Goal: Transaction & Acquisition: Book appointment/travel/reservation

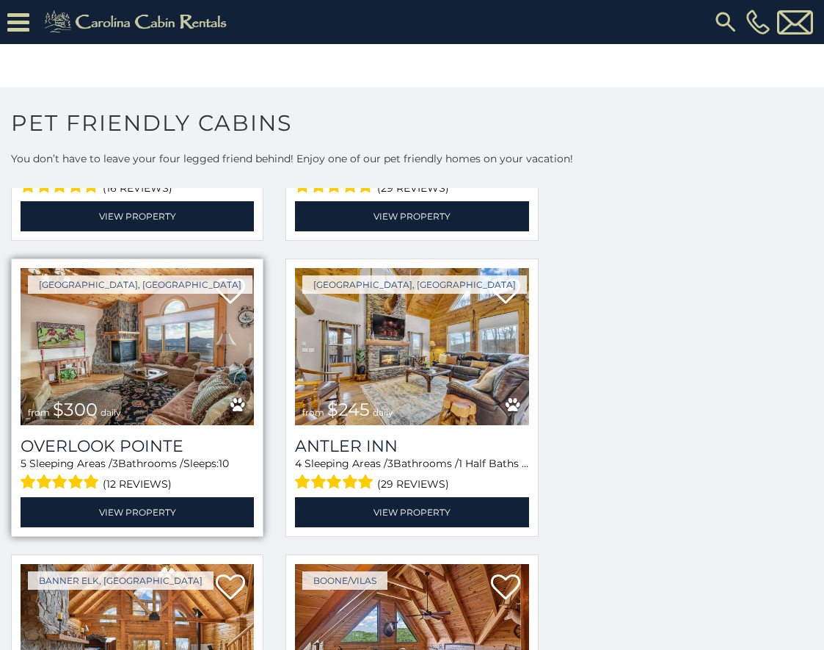
scroll to position [3396, 0]
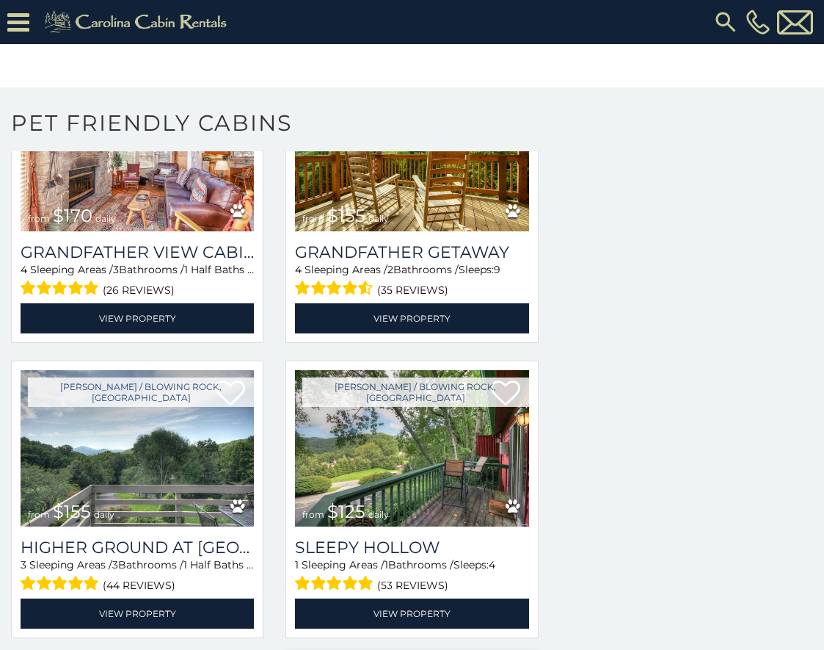
scroll to position [17214, 0]
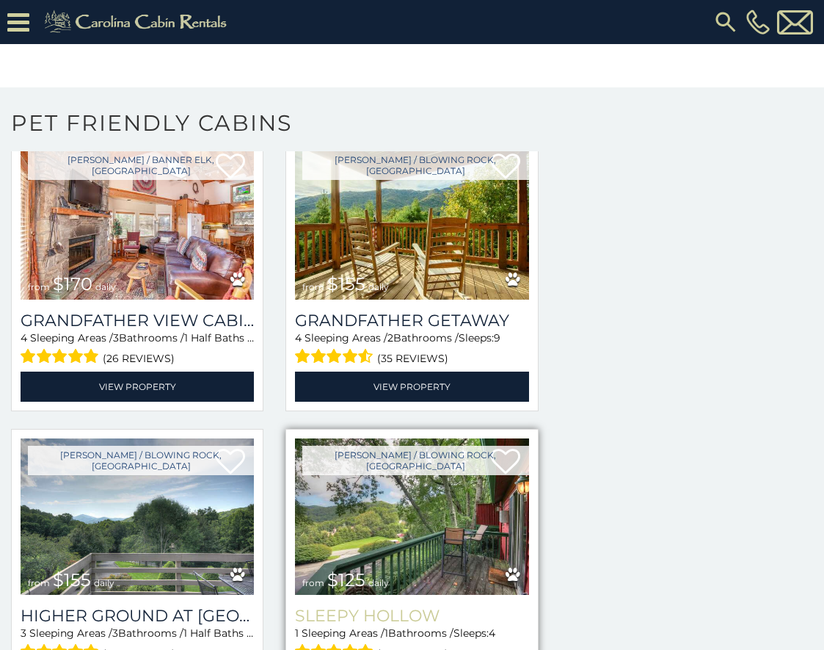
click at [410, 606] on h3 "Sleepy Hollow" at bounding box center [411, 616] width 233 height 20
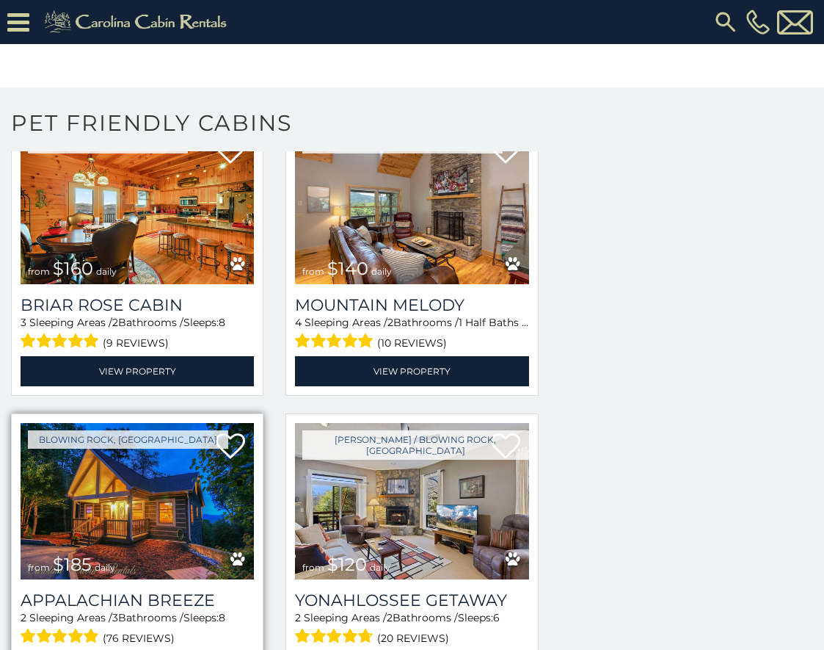
scroll to position [18769, 0]
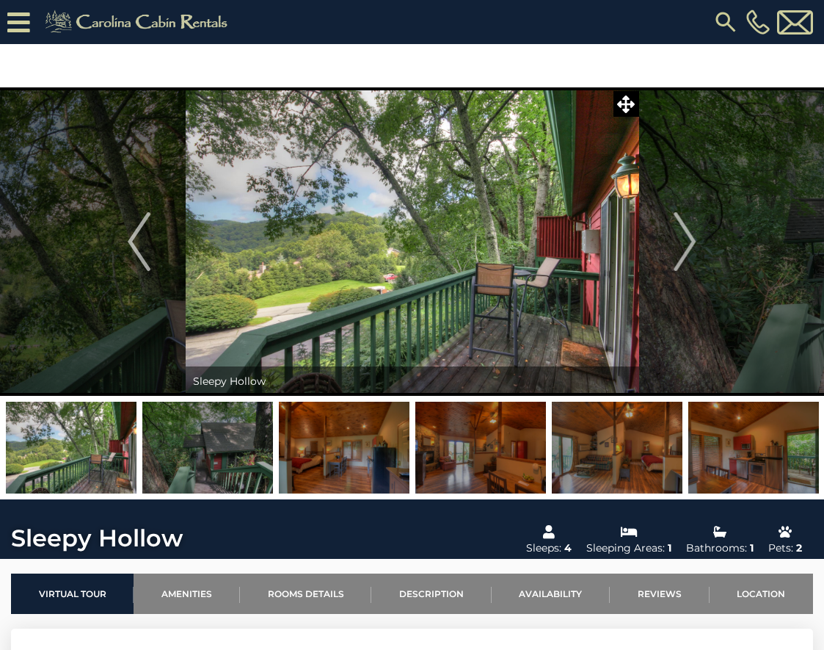
click at [342, 456] on img at bounding box center [344, 448] width 131 height 92
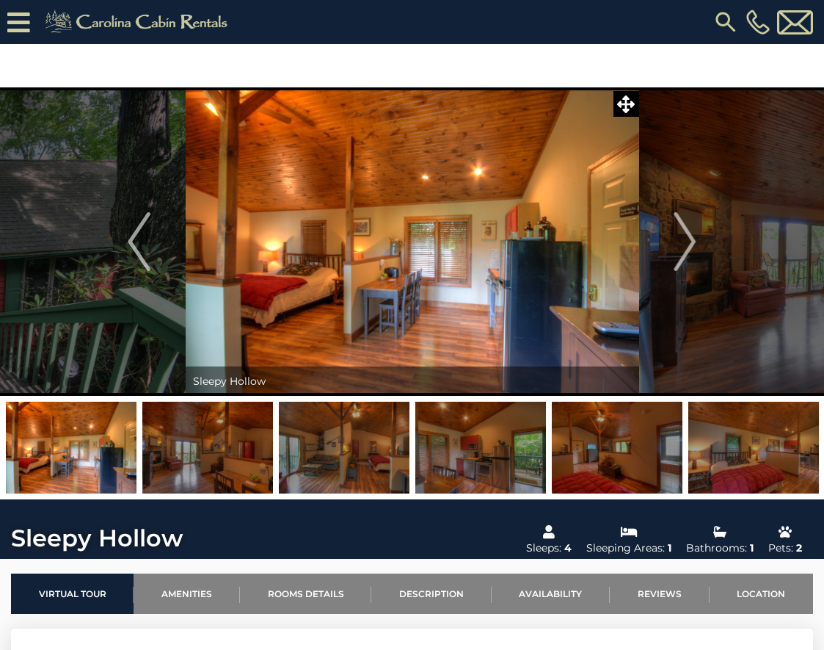
click at [341, 456] on img at bounding box center [344, 448] width 131 height 92
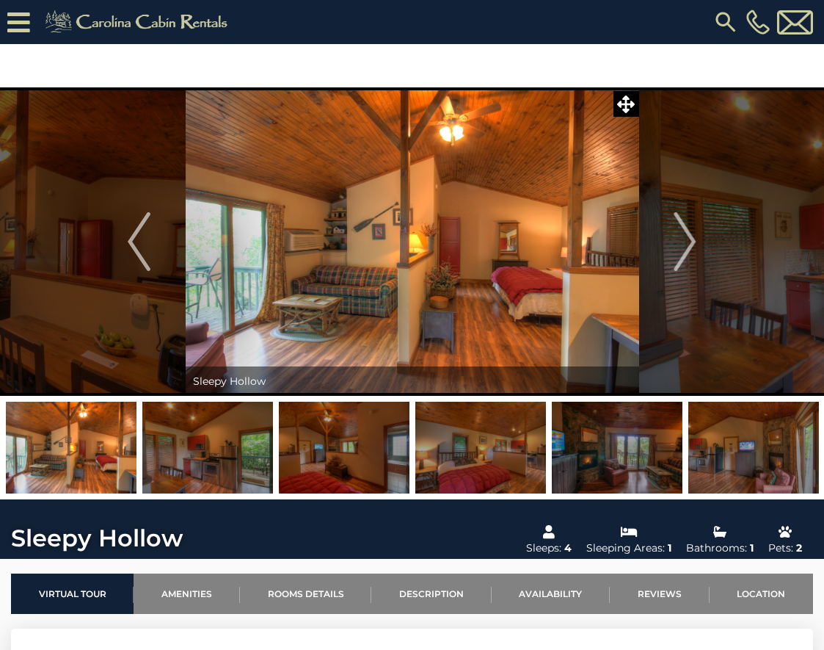
click at [341, 456] on img at bounding box center [344, 448] width 131 height 92
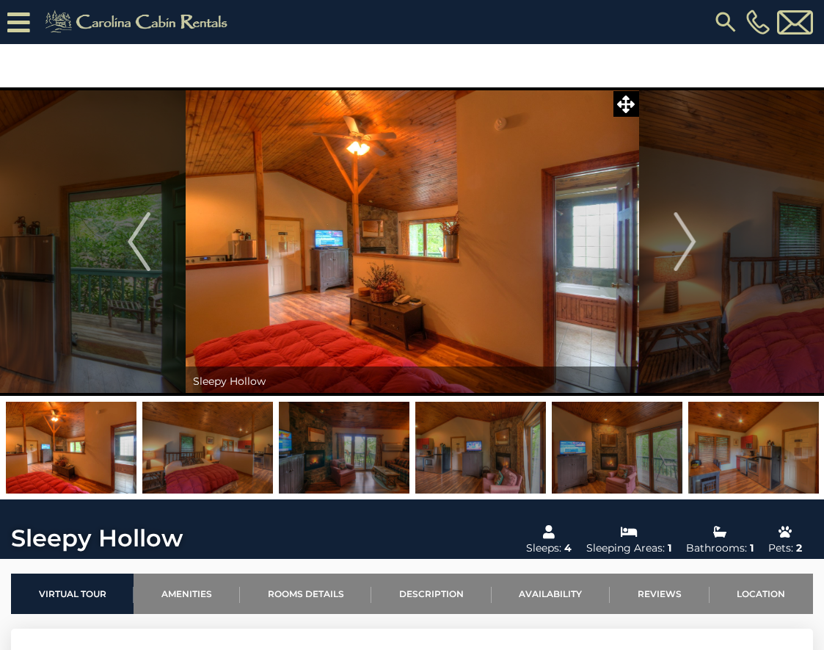
click at [343, 456] on img at bounding box center [344, 448] width 131 height 92
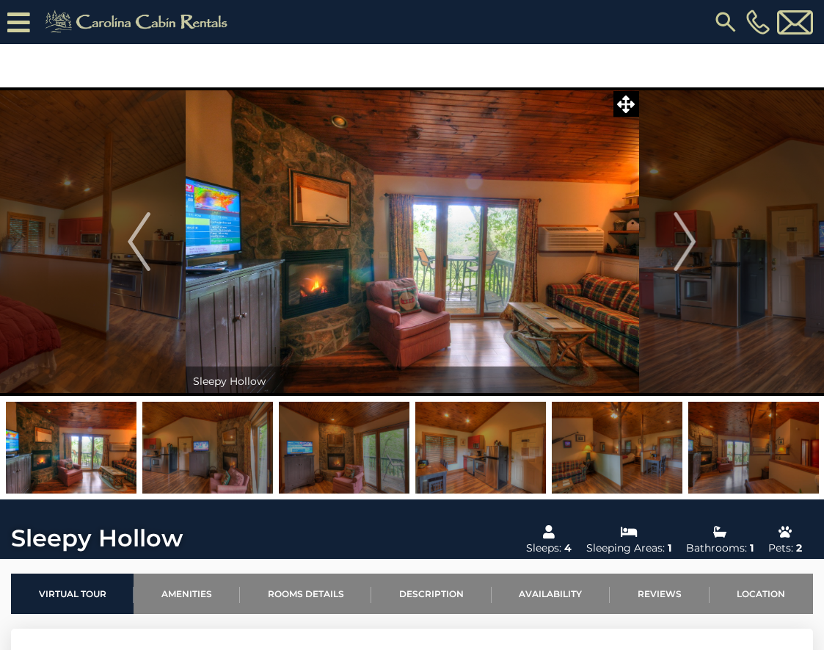
click at [342, 457] on img at bounding box center [344, 448] width 131 height 92
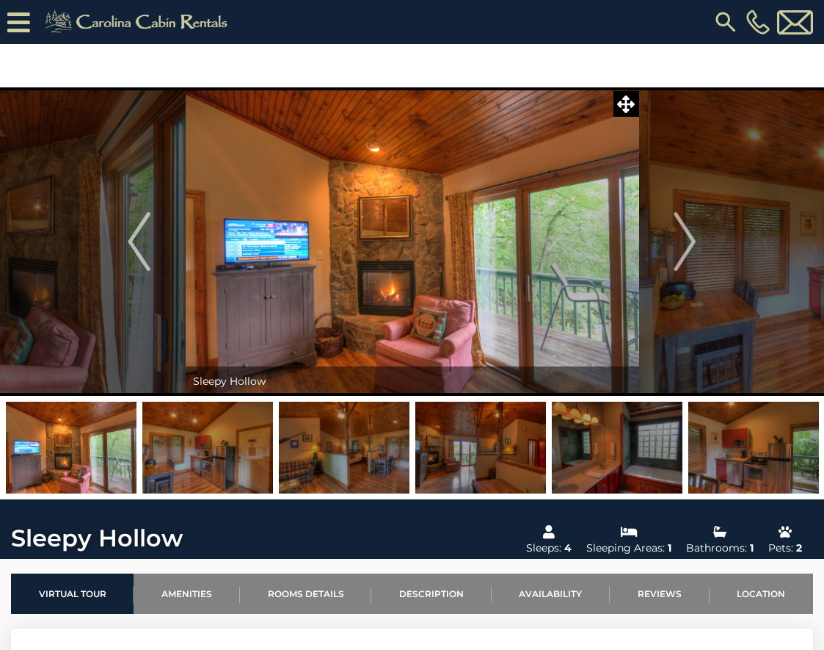
click at [342, 457] on img at bounding box center [344, 448] width 131 height 92
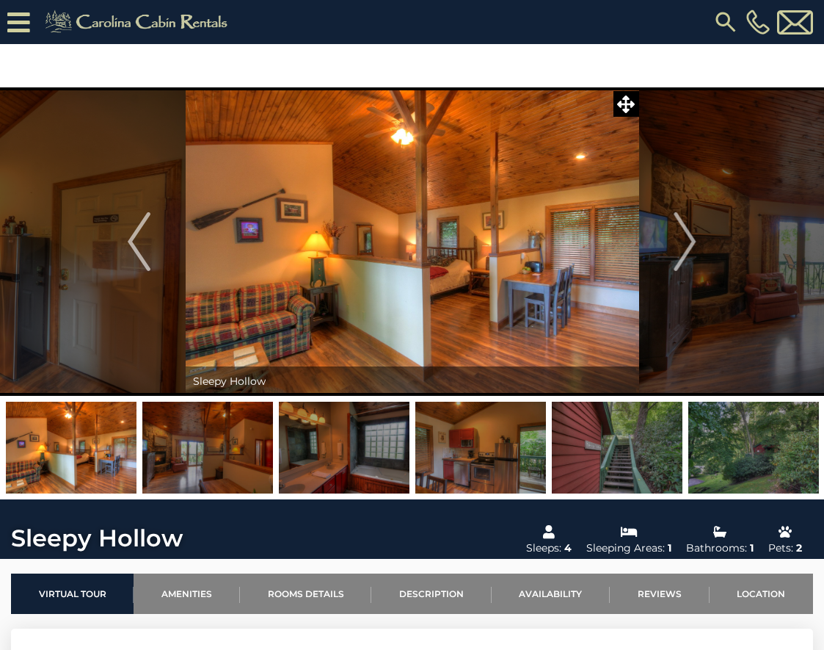
click at [342, 457] on img at bounding box center [344, 448] width 131 height 92
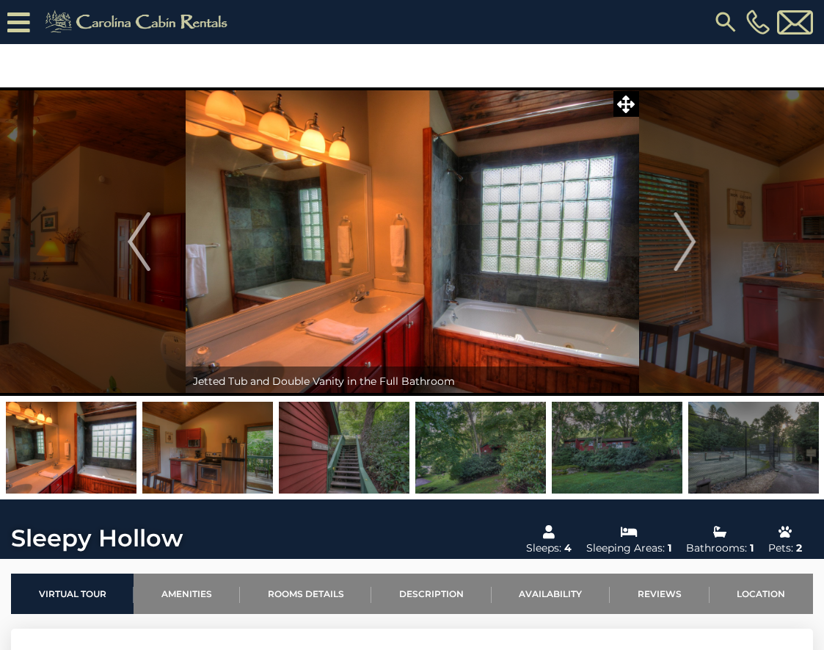
click at [342, 457] on img at bounding box center [344, 448] width 131 height 92
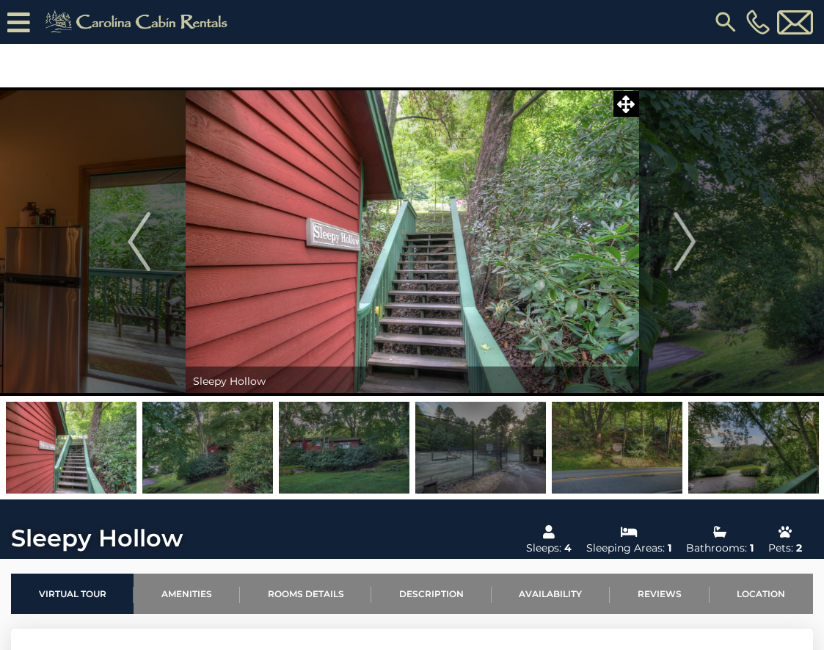
click at [356, 462] on img at bounding box center [344, 448] width 131 height 92
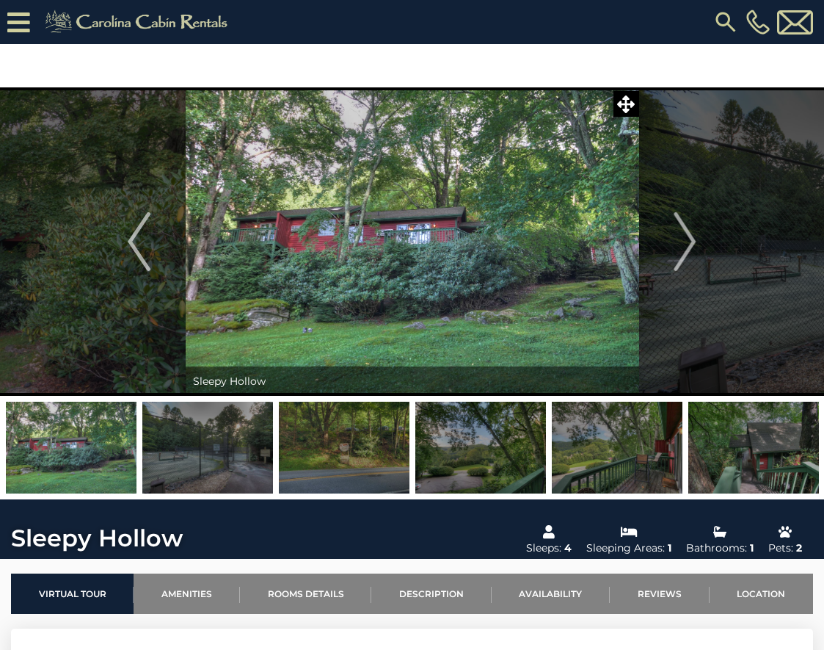
click at [363, 462] on img at bounding box center [344, 448] width 131 height 92
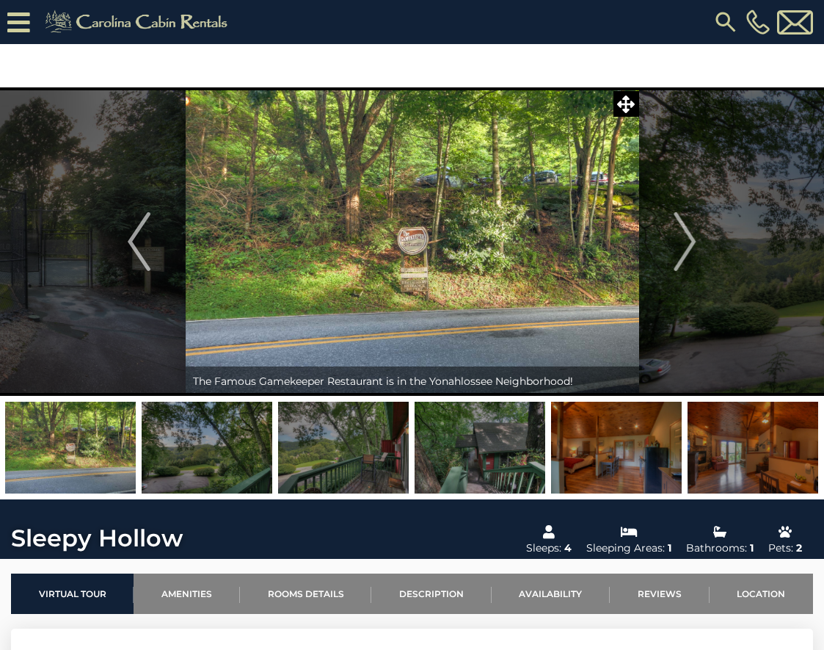
click at [359, 465] on img at bounding box center [343, 448] width 131 height 92
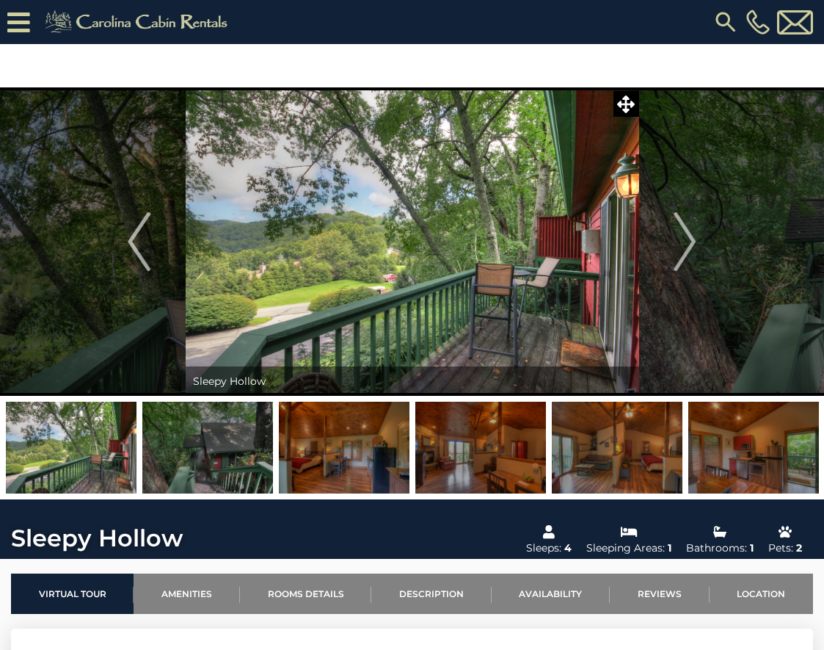
click at [308, 323] on img at bounding box center [413, 241] width 454 height 308
click at [688, 239] on img "Next" at bounding box center [685, 241] width 22 height 59
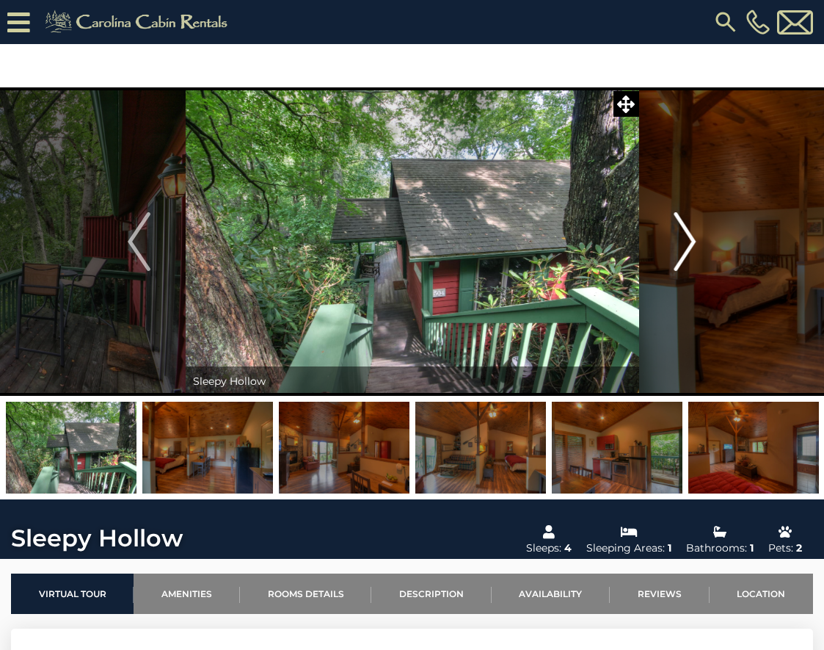
click at [690, 239] on img "Next" at bounding box center [685, 241] width 22 height 59
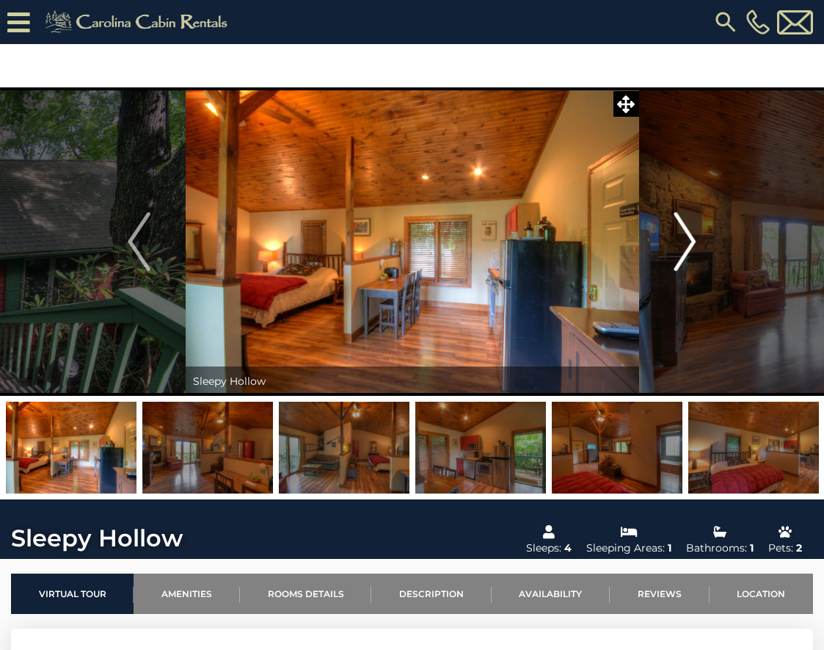
click at [690, 239] on img "Next" at bounding box center [685, 241] width 22 height 59
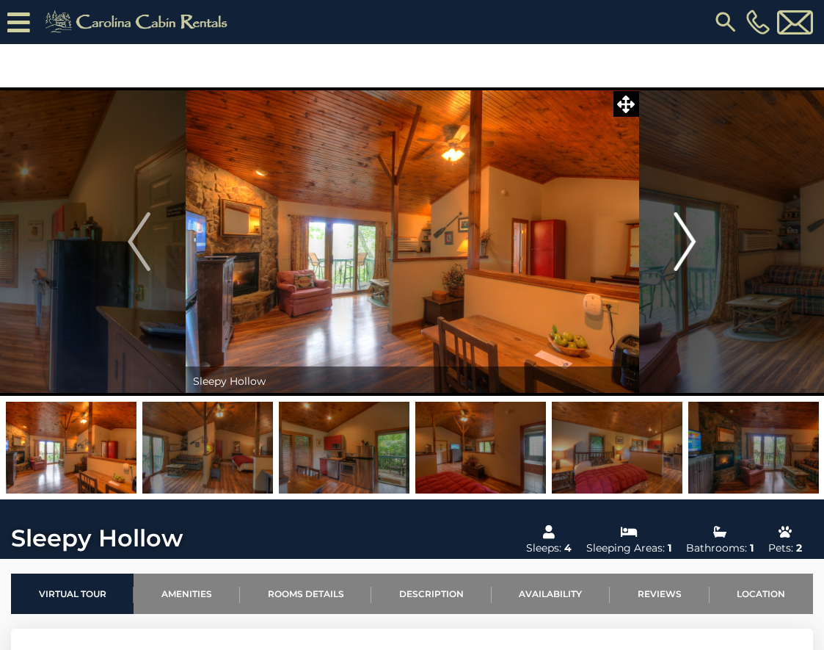
click at [690, 239] on img "Next" at bounding box center [685, 241] width 22 height 59
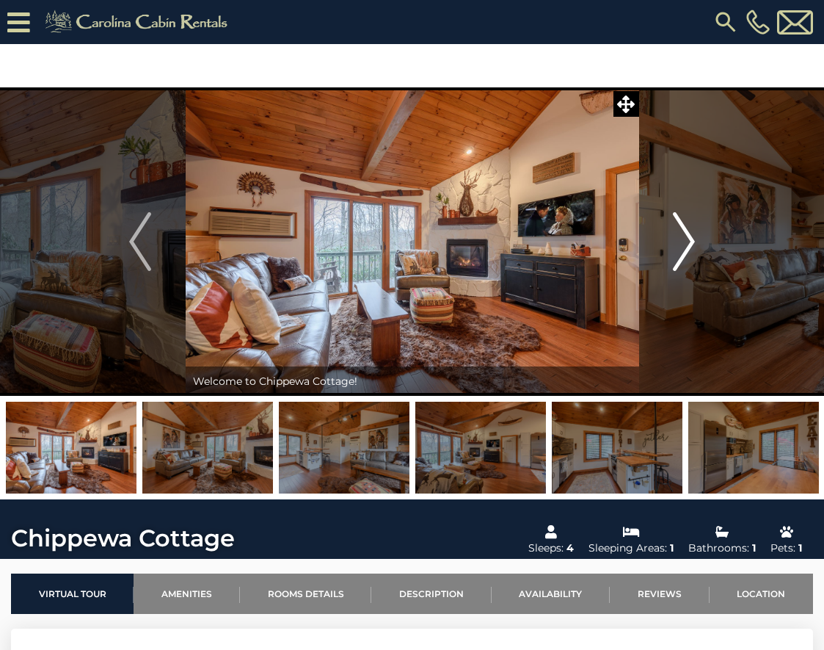
click at [691, 240] on img "Next" at bounding box center [684, 241] width 22 height 59
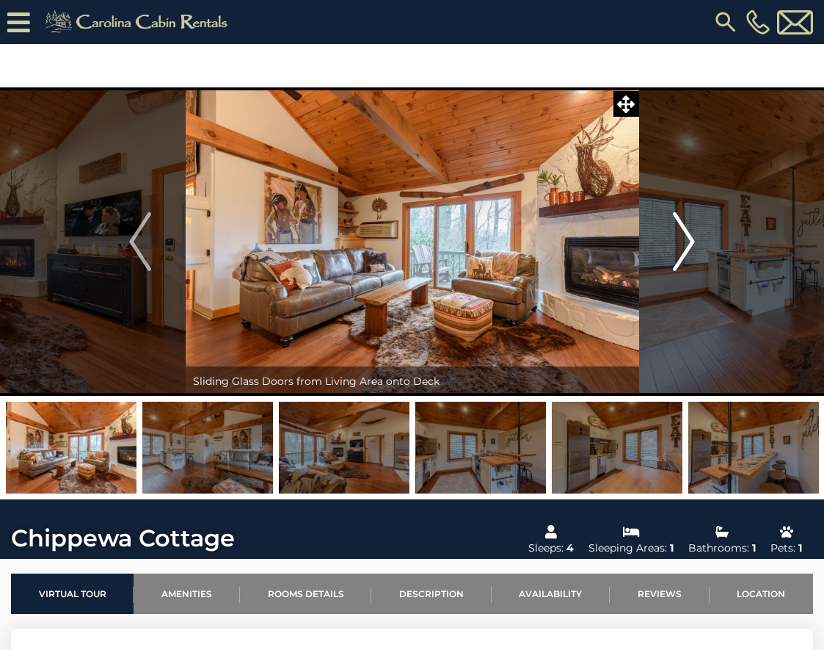
click at [690, 241] on img "Next" at bounding box center [684, 241] width 22 height 59
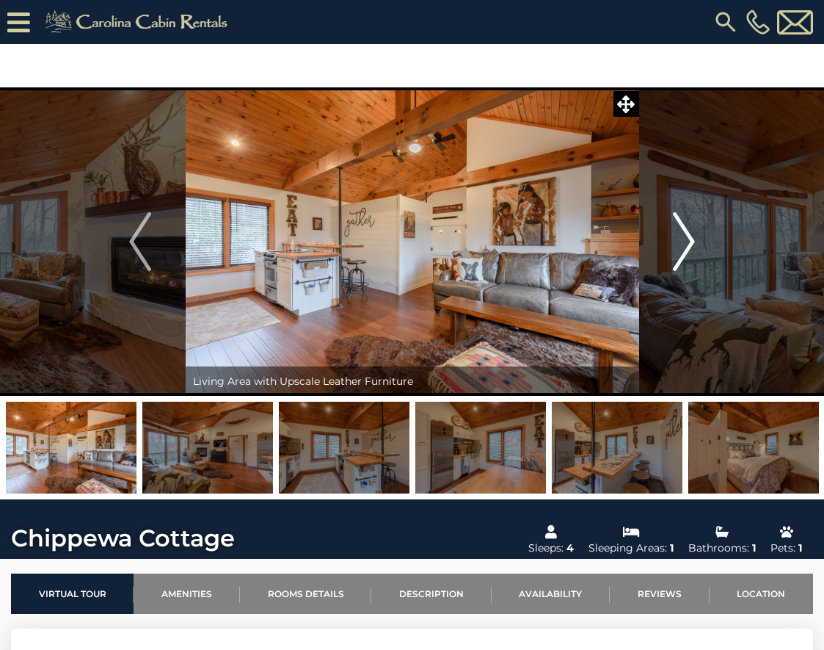
click at [690, 241] on img "Next" at bounding box center [684, 241] width 22 height 59
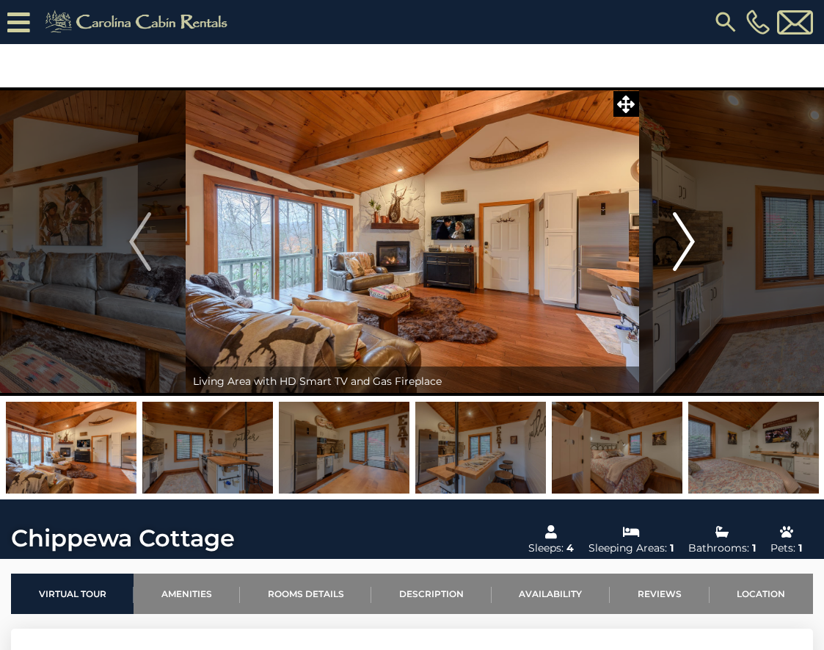
click at [690, 241] on img "Next" at bounding box center [684, 241] width 22 height 59
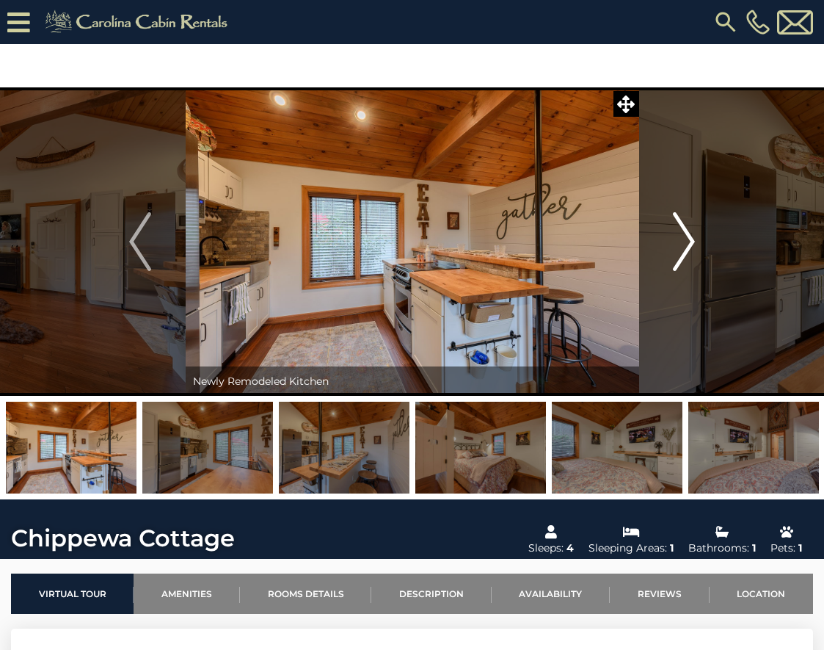
click at [690, 241] on img "Next" at bounding box center [684, 241] width 22 height 59
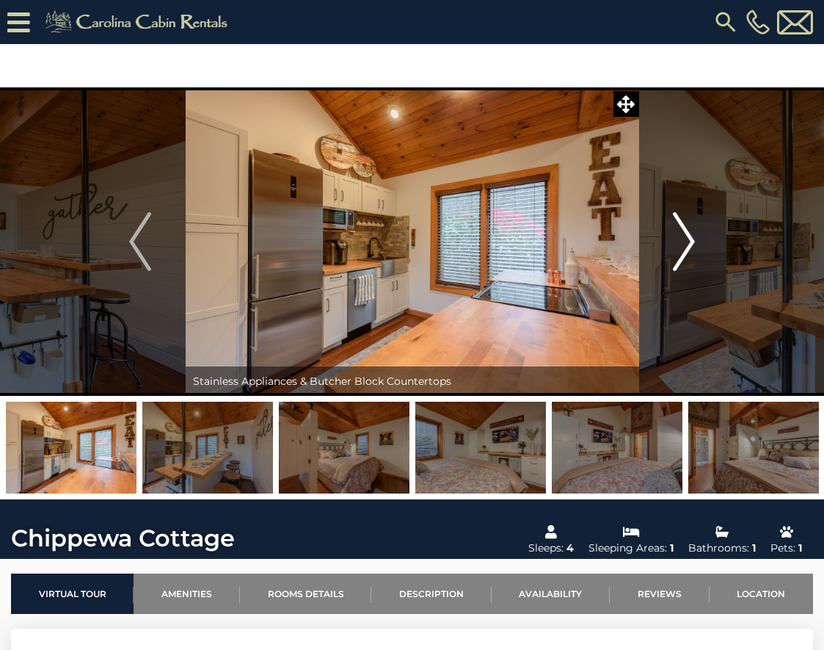
click at [690, 241] on img "Next" at bounding box center [684, 241] width 22 height 59
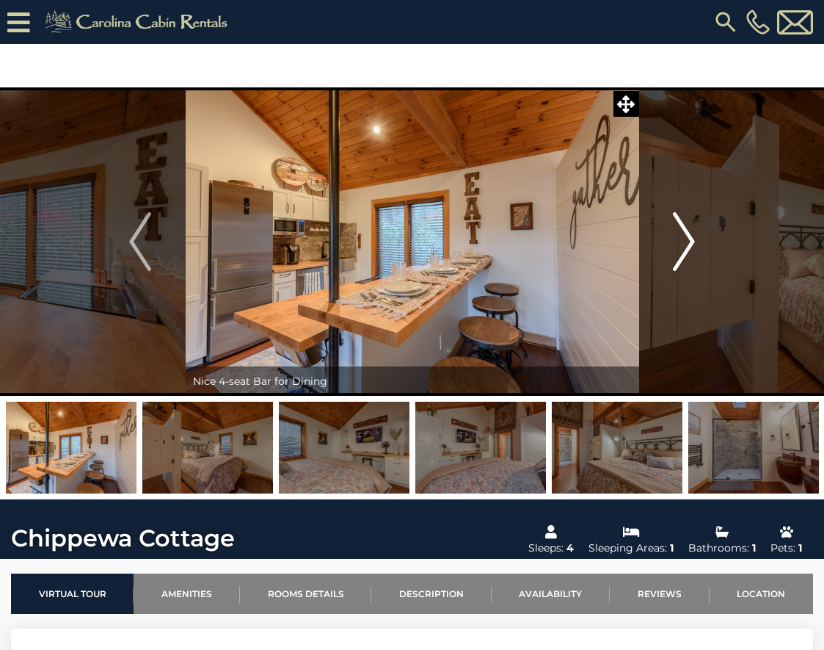
click at [690, 241] on img "Next" at bounding box center [684, 241] width 22 height 59
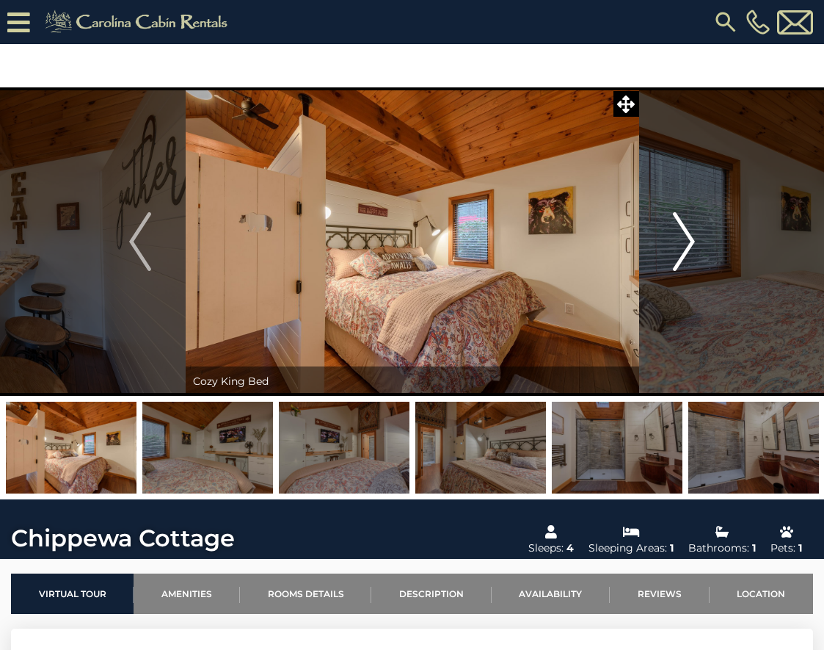
click at [690, 241] on img "Next" at bounding box center [684, 241] width 22 height 59
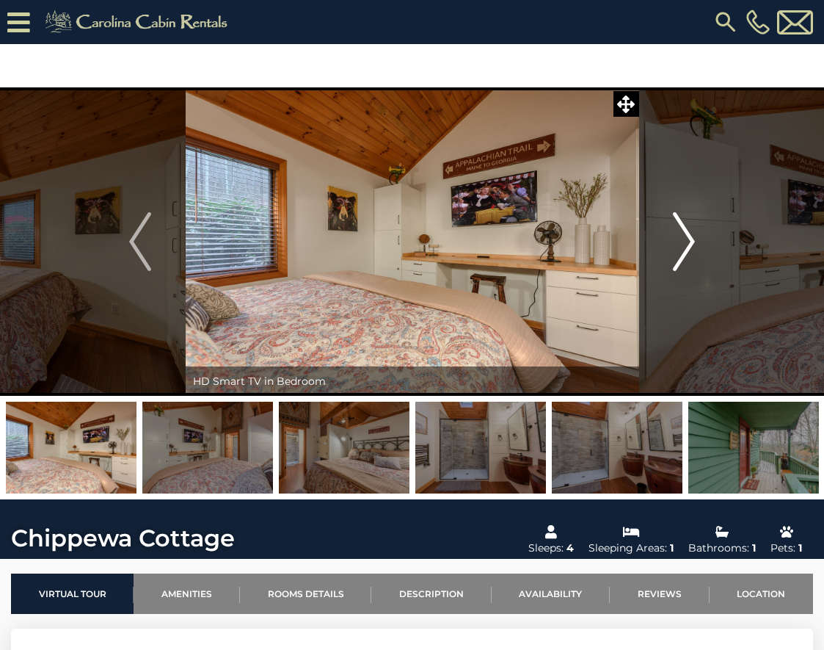
click at [690, 241] on img "Next" at bounding box center [684, 241] width 22 height 59
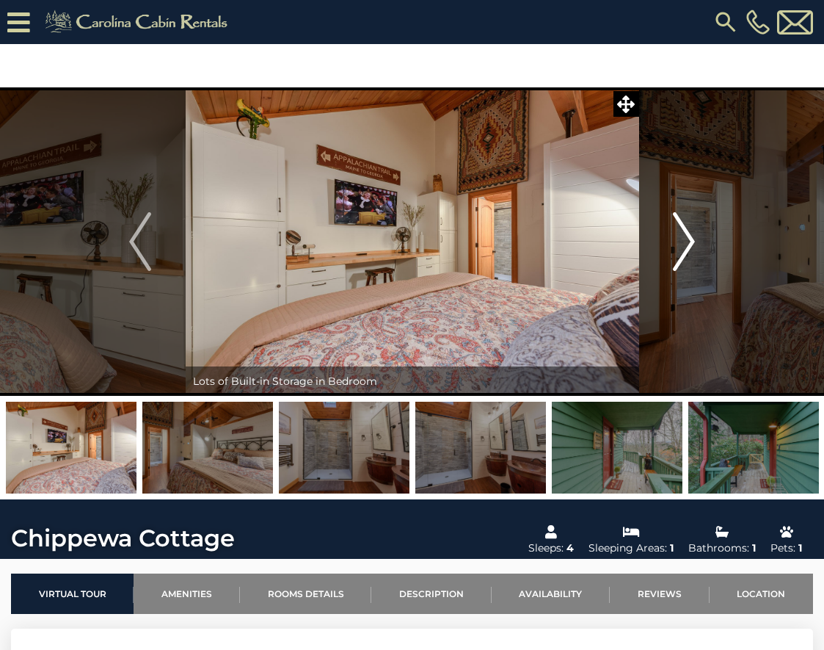
click at [691, 241] on img "Next" at bounding box center [684, 241] width 22 height 59
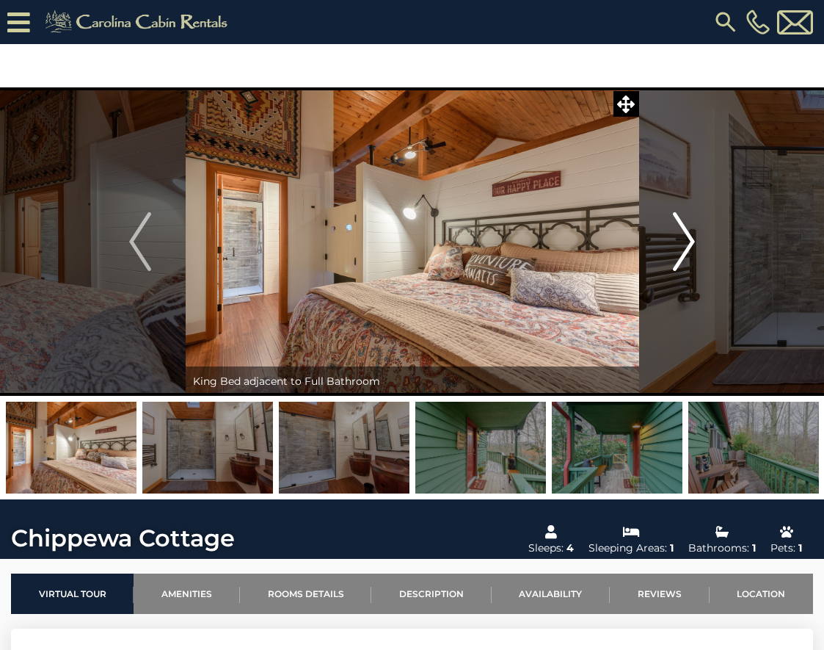
click at [691, 241] on img "Next" at bounding box center [684, 241] width 22 height 59
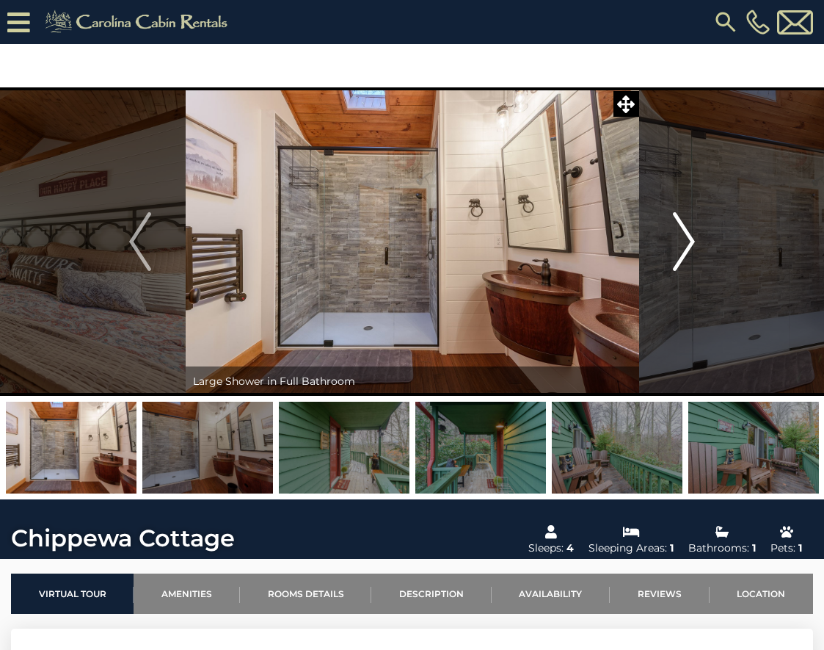
click at [692, 241] on img "Next" at bounding box center [684, 241] width 22 height 59
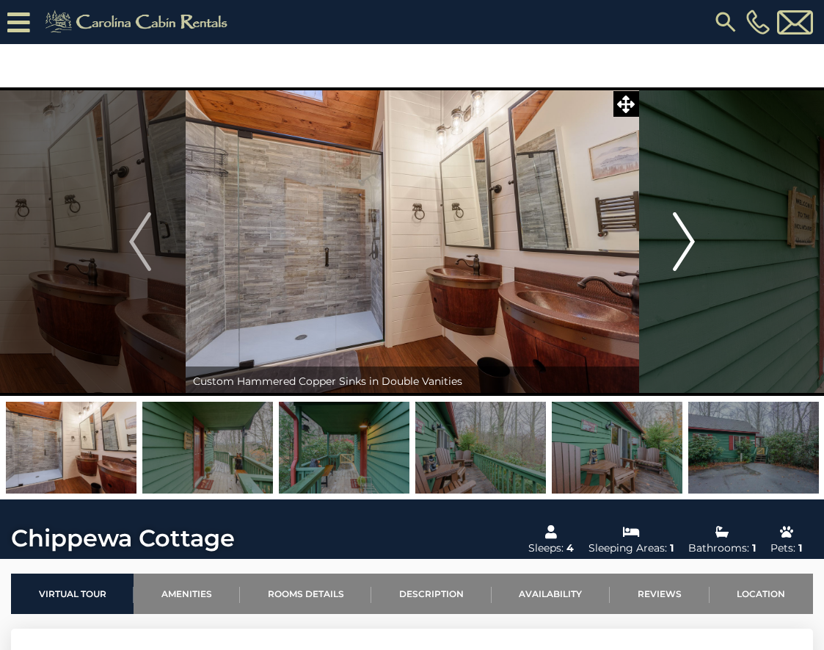
click at [692, 241] on img "Next" at bounding box center [684, 241] width 22 height 59
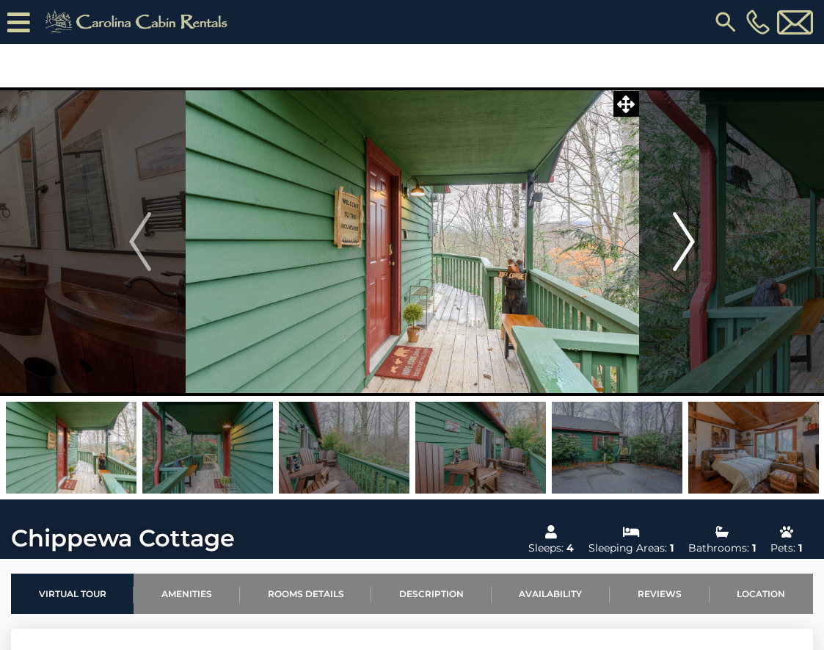
click at [692, 241] on img "Next" at bounding box center [684, 241] width 22 height 59
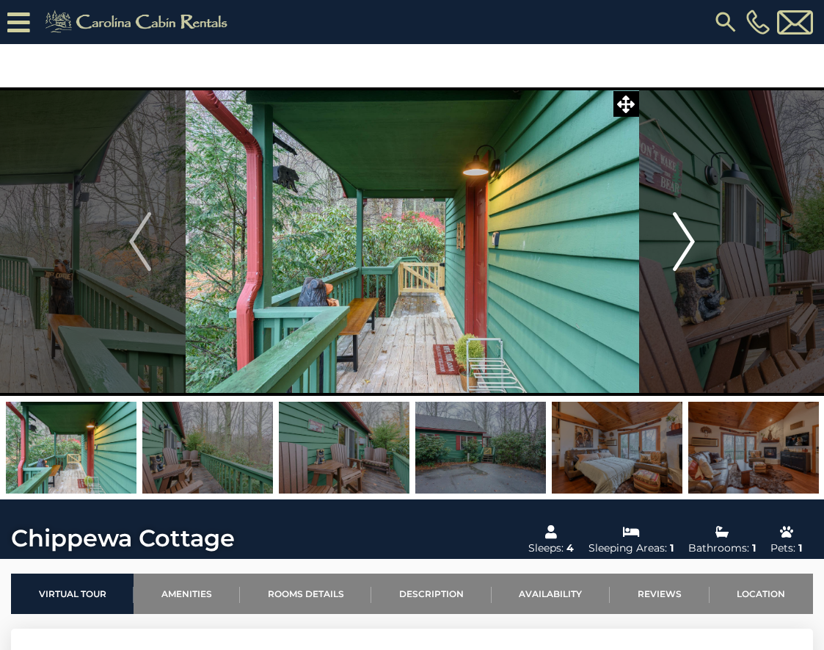
click at [692, 241] on img "Next" at bounding box center [684, 241] width 22 height 59
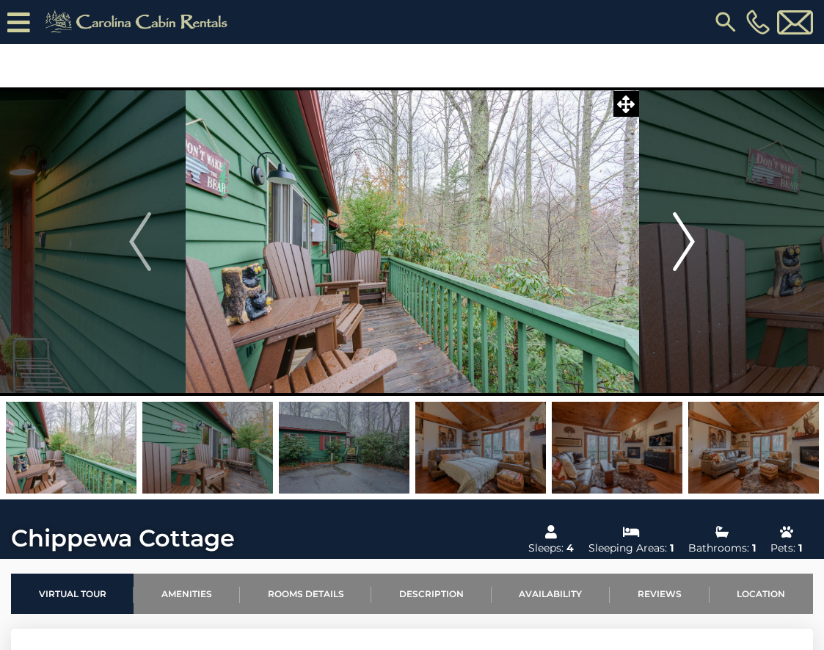
click at [692, 241] on img "Next" at bounding box center [684, 241] width 22 height 59
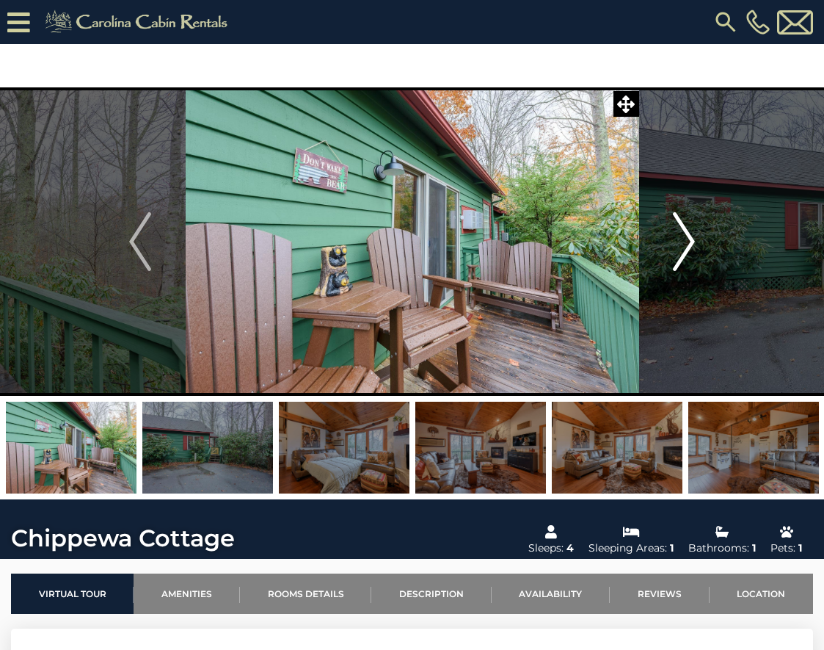
click at [692, 241] on img "Next" at bounding box center [684, 241] width 22 height 59
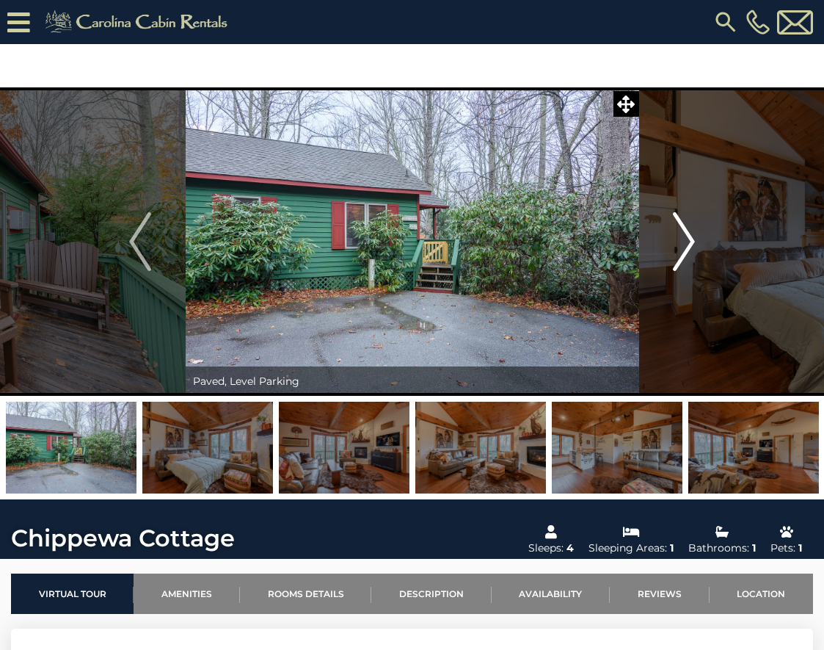
click at [692, 241] on img "Next" at bounding box center [684, 241] width 22 height 59
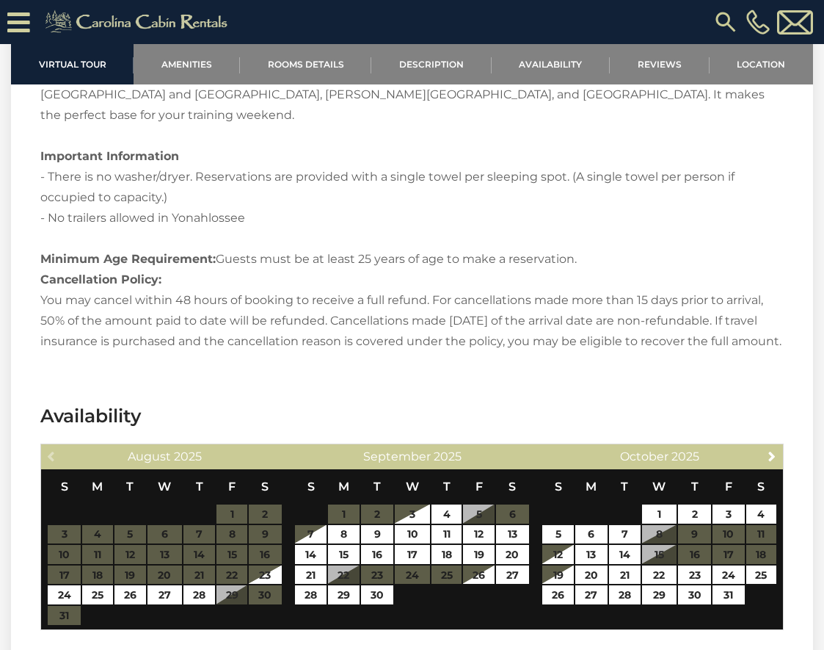
scroll to position [2198, 0]
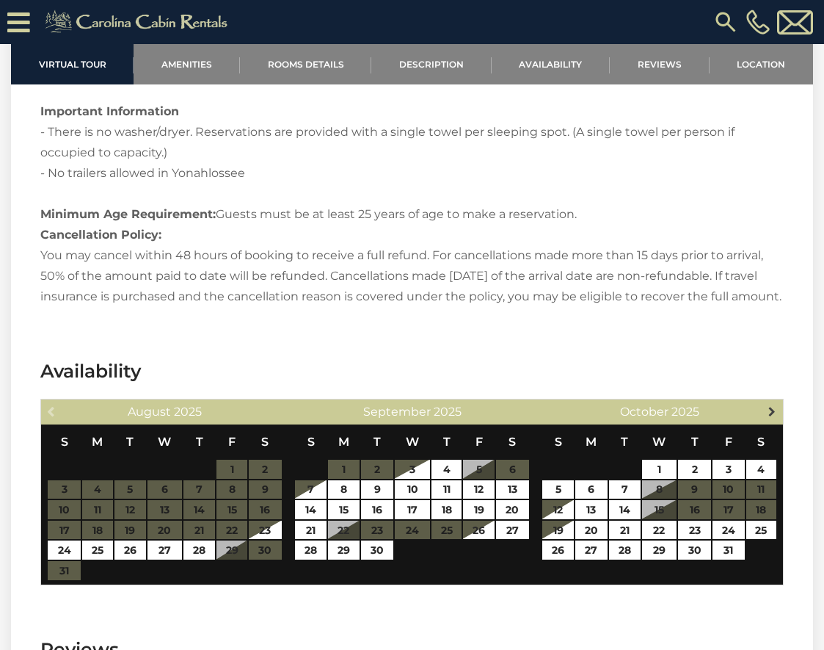
click at [774, 405] on span "Next" at bounding box center [772, 411] width 12 height 12
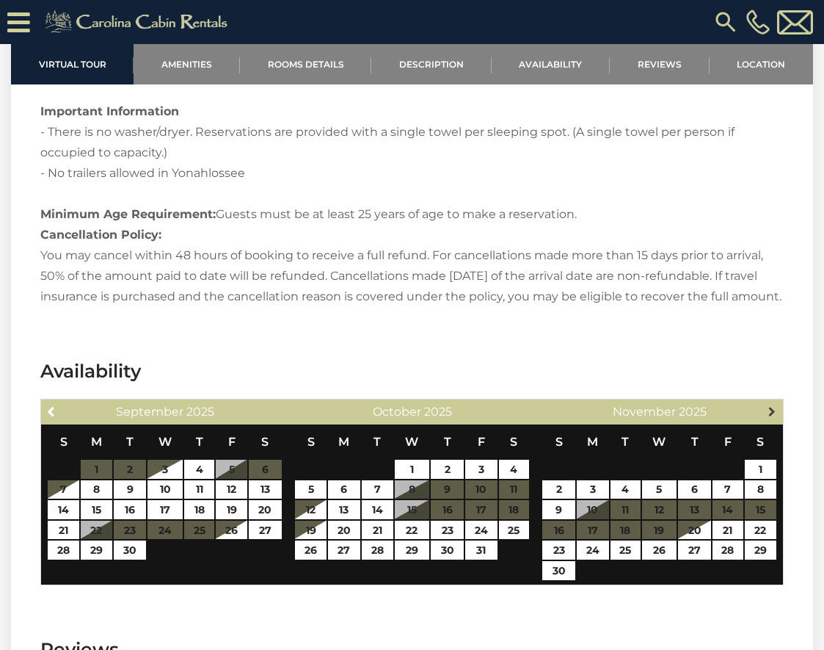
click at [774, 405] on span "Next" at bounding box center [772, 411] width 12 height 12
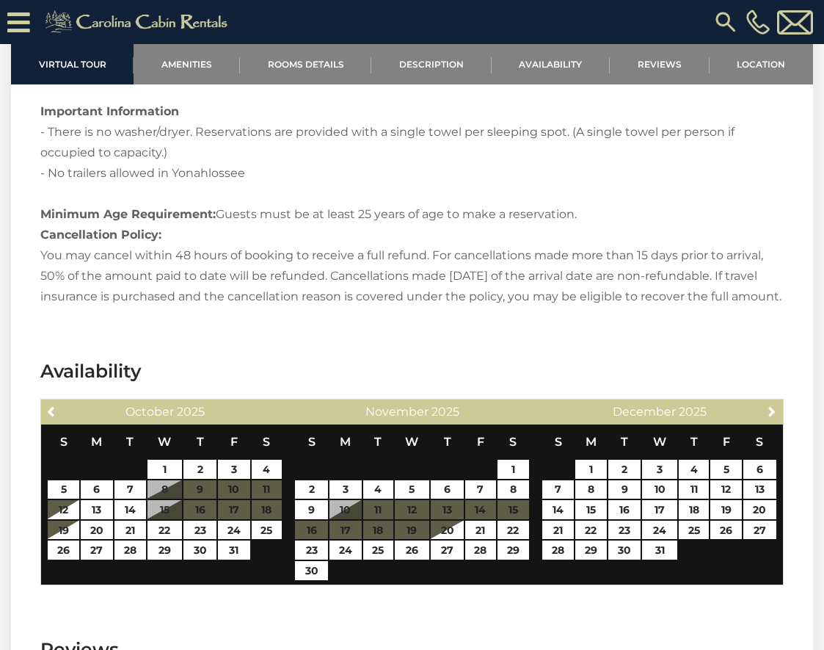
click at [774, 405] on span "Next" at bounding box center [772, 411] width 12 height 12
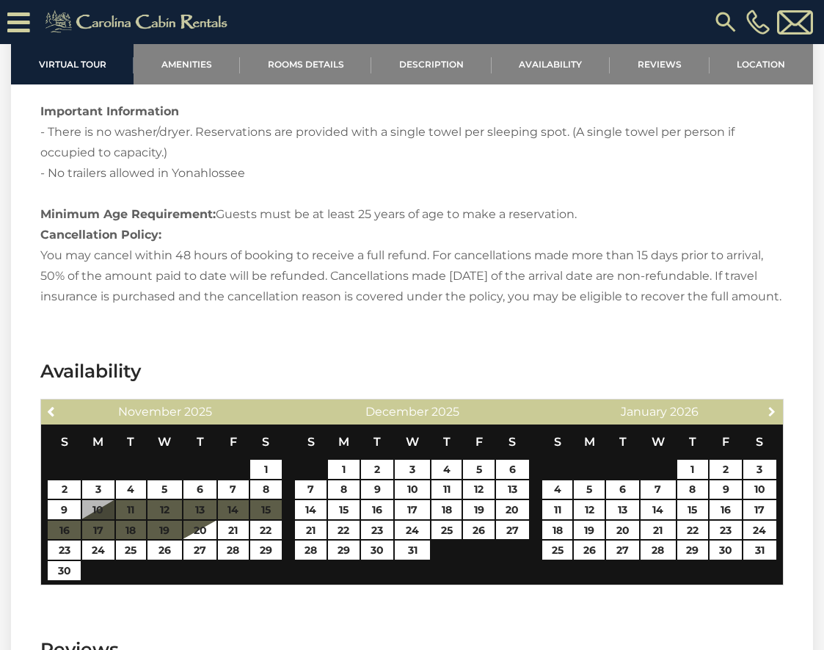
click at [774, 405] on span "Next" at bounding box center [772, 411] width 12 height 12
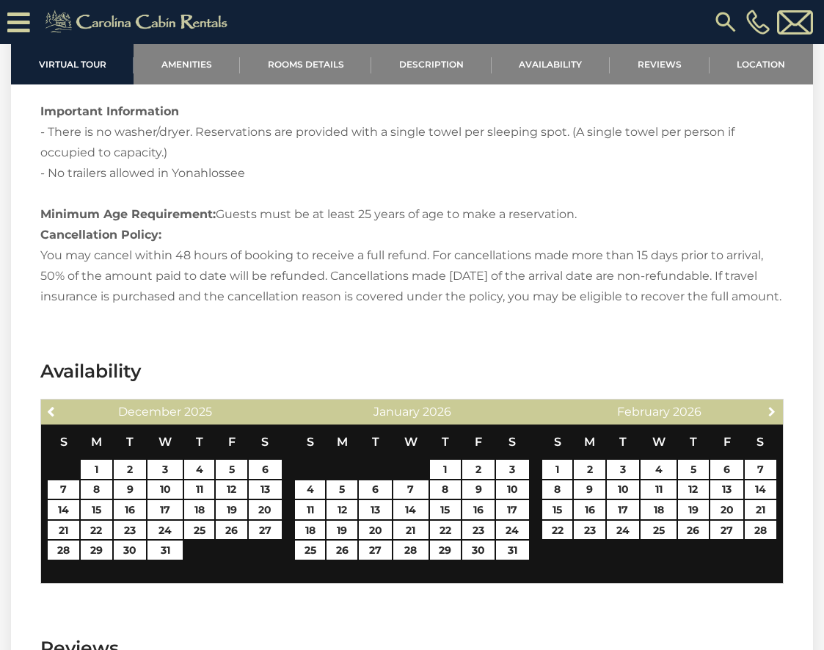
click at [774, 405] on span "Next" at bounding box center [772, 411] width 12 height 12
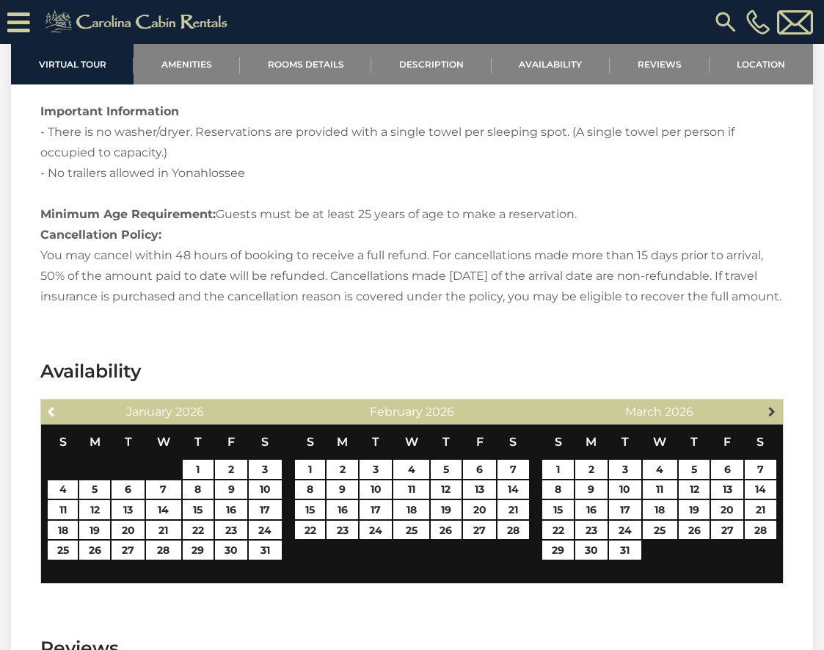
click at [774, 405] on span "Next" at bounding box center [772, 411] width 12 height 12
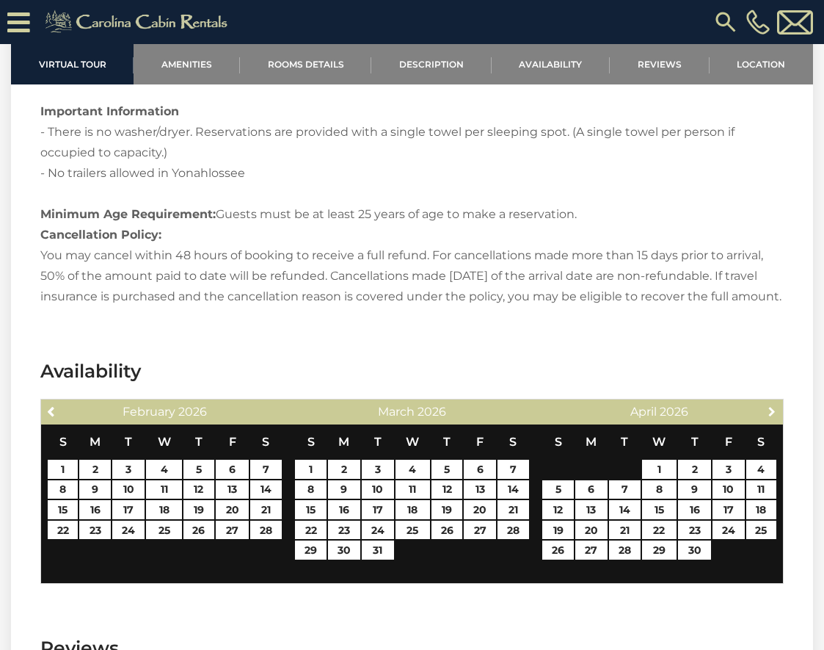
click at [774, 405] on span "Next" at bounding box center [772, 411] width 12 height 12
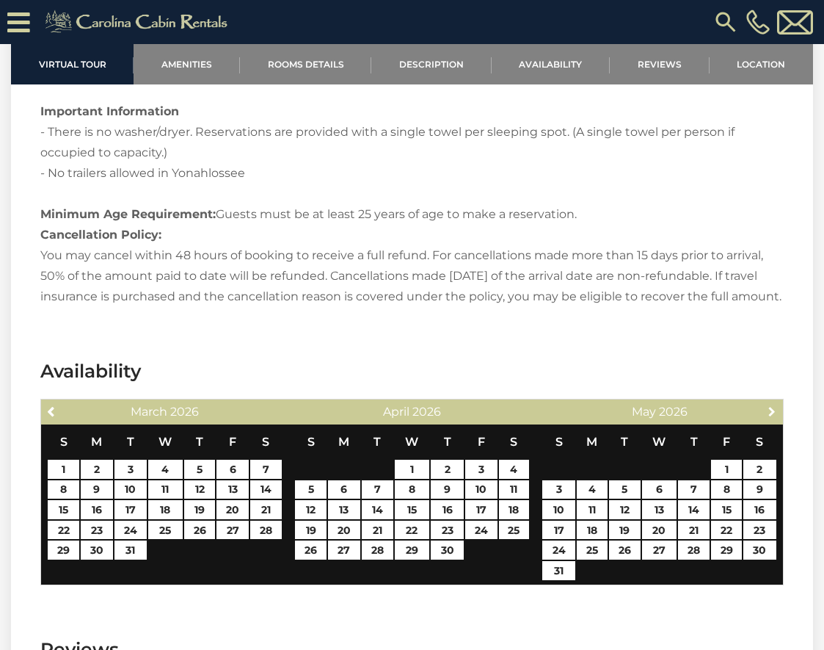
click at [774, 405] on span "Next" at bounding box center [772, 411] width 12 height 12
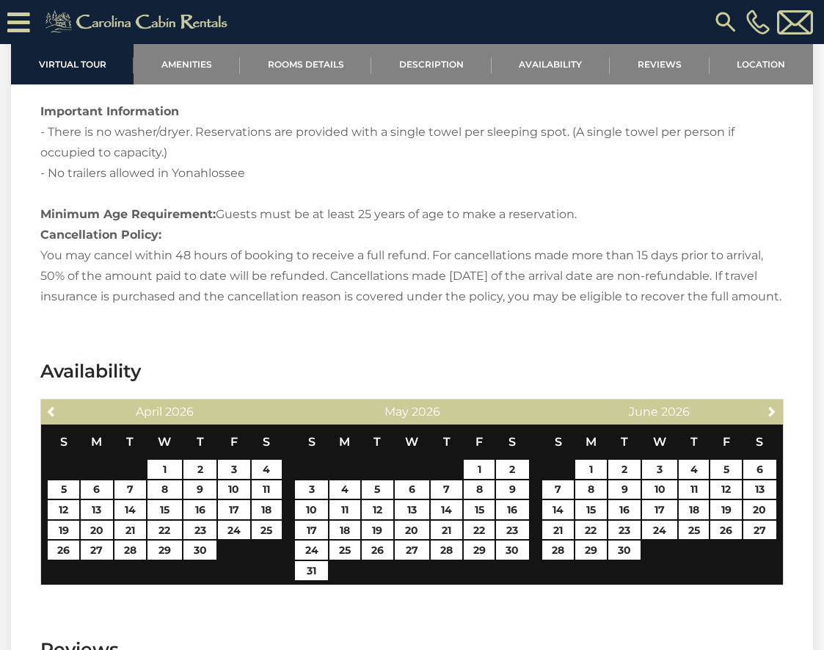
click at [774, 405] on span "Next" at bounding box center [772, 411] width 12 height 12
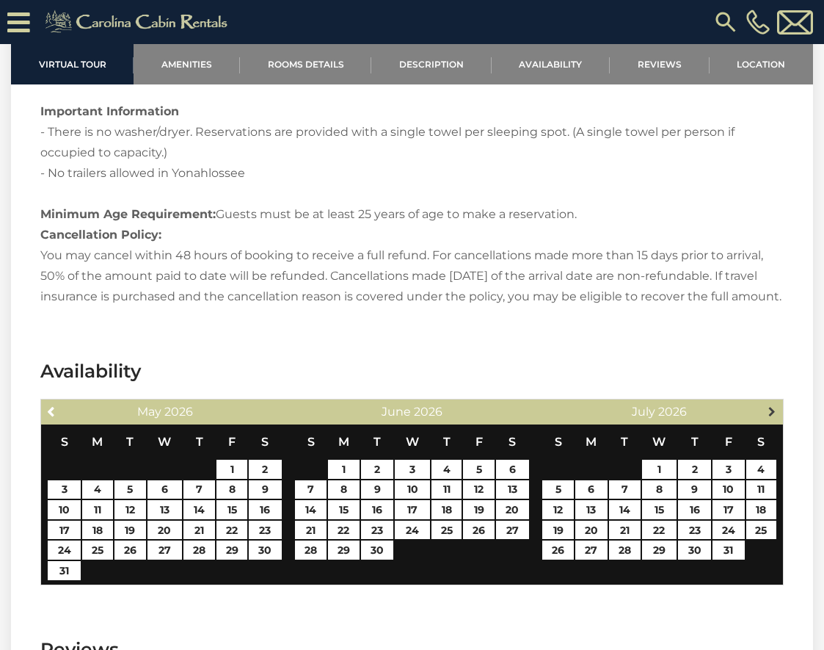
click at [774, 405] on span "Next" at bounding box center [772, 411] width 12 height 12
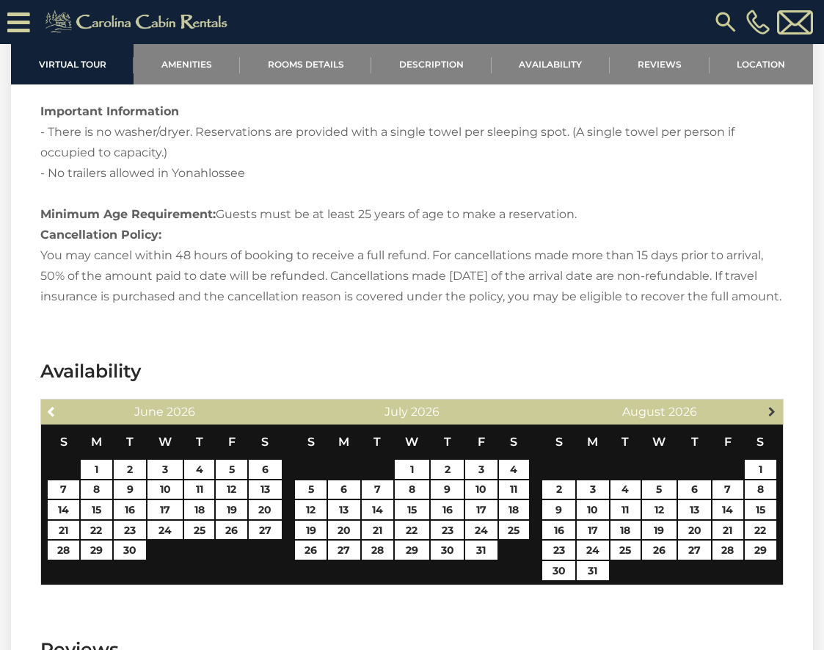
click at [774, 405] on span "Next" at bounding box center [772, 411] width 12 height 12
